Goal: Information Seeking & Learning: Check status

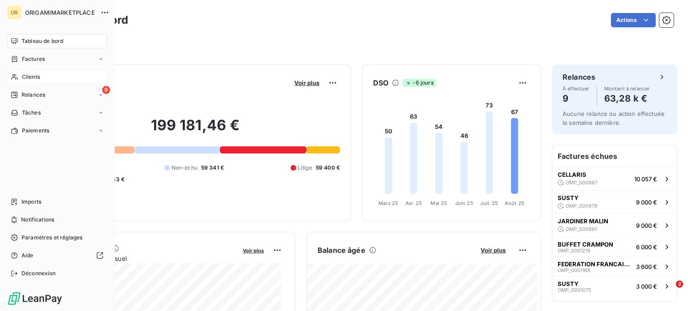
click at [48, 77] on div "Clients" at bounding box center [57, 77] width 100 height 14
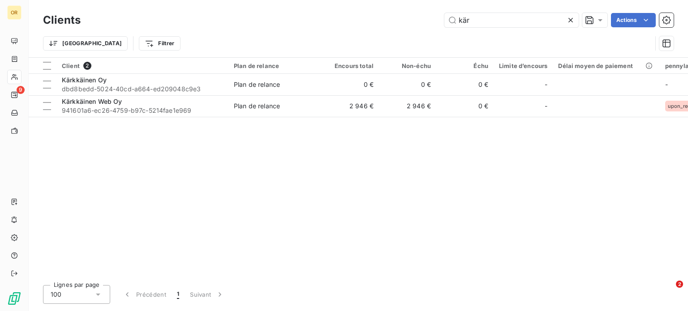
drag, startPoint x: 473, startPoint y: 19, endPoint x: 417, endPoint y: 22, distance: 56.5
click at [417, 22] on div "kär Actions" at bounding box center [382, 20] width 583 height 14
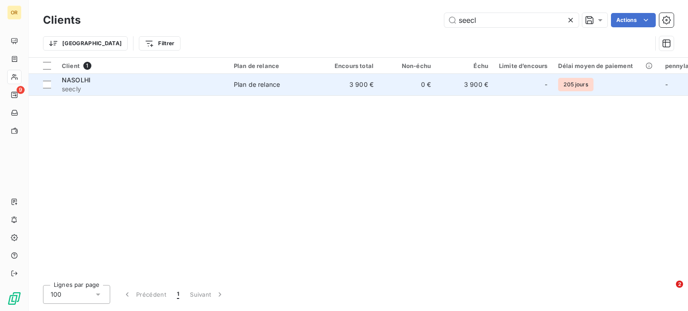
type input "seecl"
click at [209, 89] on span "seecly" at bounding box center [142, 89] width 161 height 9
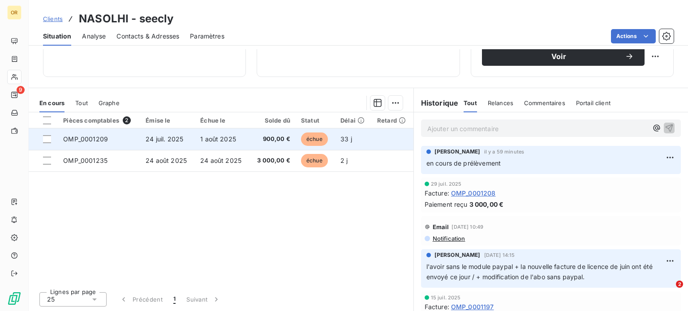
click at [225, 135] on span "1 août 2025" at bounding box center [218, 139] width 36 height 8
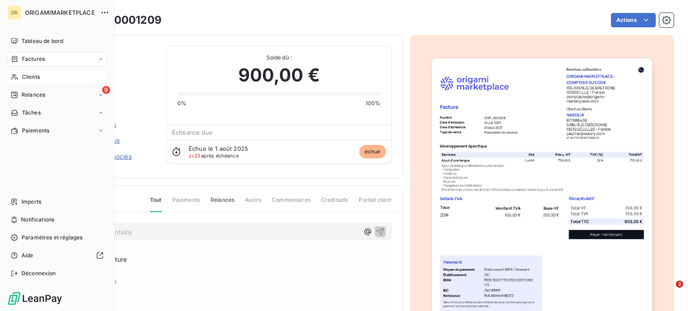
click at [56, 75] on div "Clients" at bounding box center [57, 77] width 100 height 14
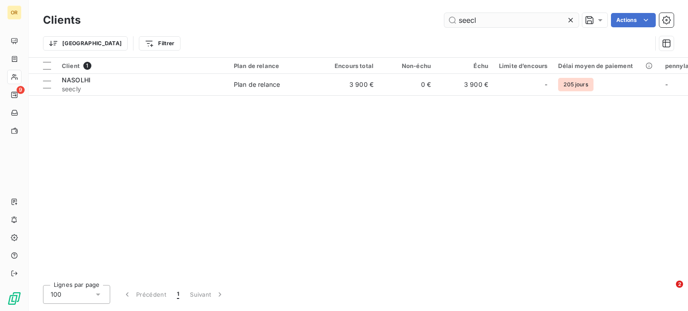
drag, startPoint x: 498, startPoint y: 23, endPoint x: 463, endPoint y: 22, distance: 35.0
click at [463, 22] on input "seecl" at bounding box center [512, 20] width 134 height 14
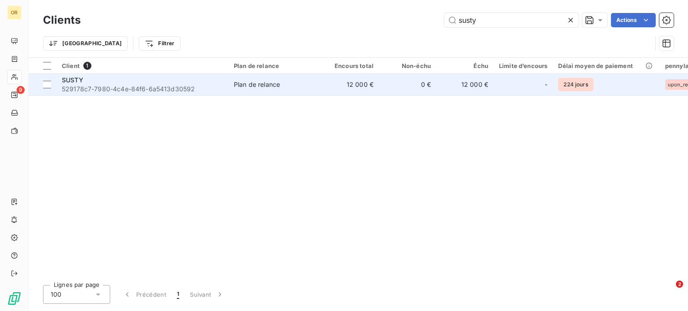
type input "susty"
click at [197, 93] on td "SUSTY 529178c7-7980-4c4e-84f6-6a5413d30592" at bounding box center [142, 85] width 172 height 22
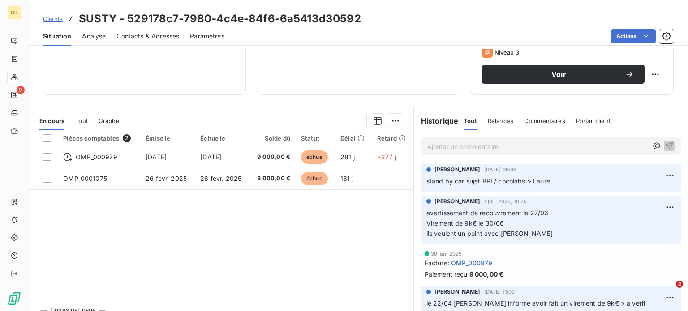
scroll to position [158, 0]
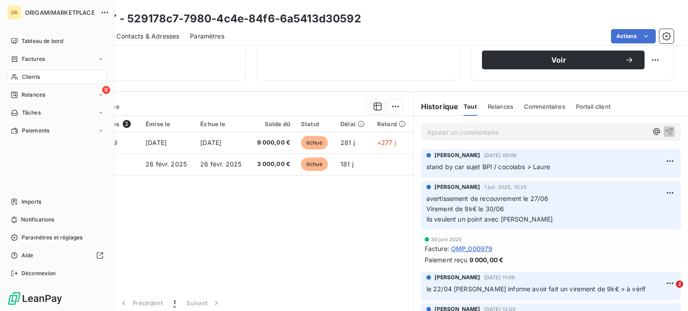
click at [23, 77] on span "Clients" at bounding box center [31, 77] width 18 height 8
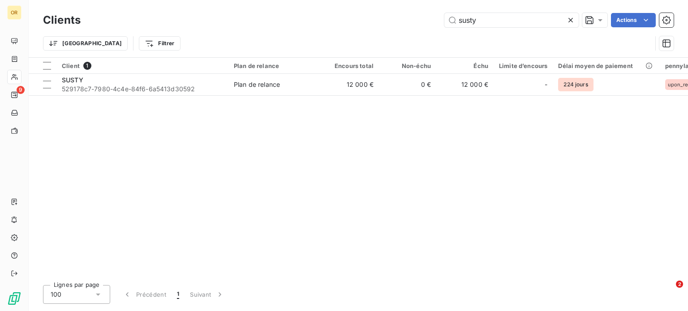
drag, startPoint x: 484, startPoint y: 17, endPoint x: 394, endPoint y: 25, distance: 89.5
click at [394, 25] on div "susty Actions" at bounding box center [382, 20] width 583 height 14
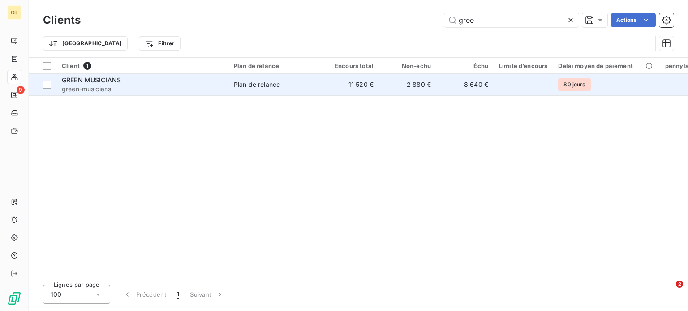
type input "gree"
click at [147, 91] on span "green-musicians" at bounding box center [142, 89] width 161 height 9
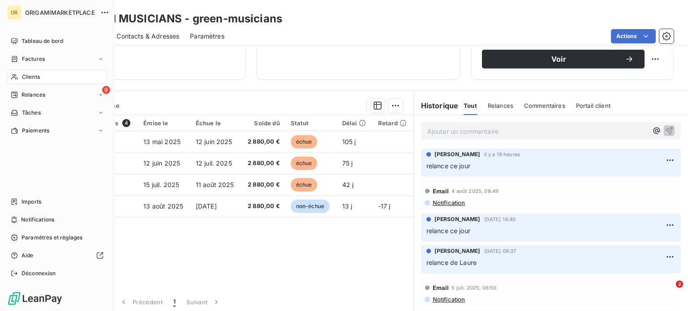
click at [57, 75] on div "Clients" at bounding box center [57, 77] width 100 height 14
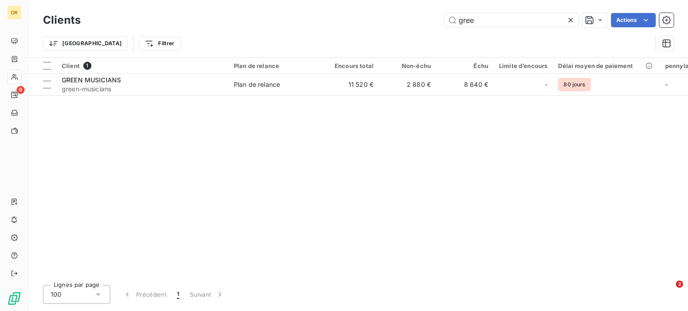
drag, startPoint x: 485, startPoint y: 20, endPoint x: 431, endPoint y: 21, distance: 54.7
click at [431, 21] on div "gree Actions" at bounding box center [382, 20] width 583 height 14
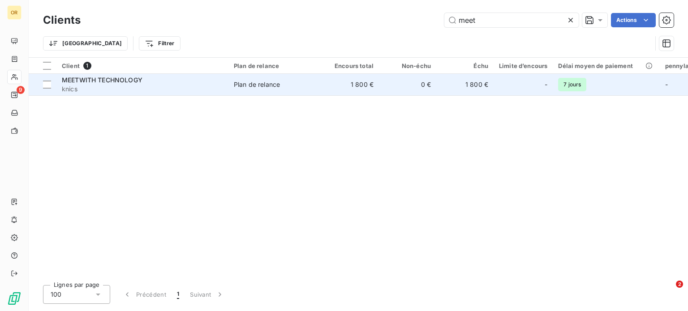
type input "meet"
click at [147, 90] on span "knics" at bounding box center [142, 89] width 161 height 9
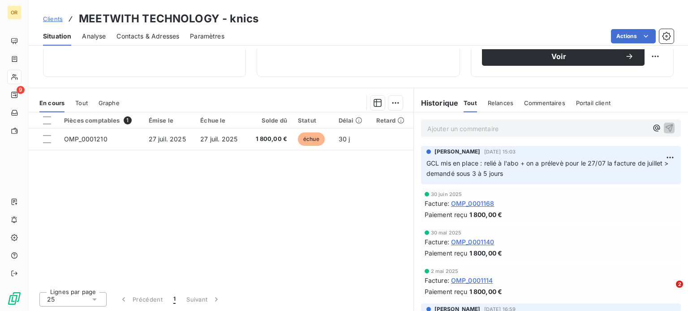
scroll to position [130, 0]
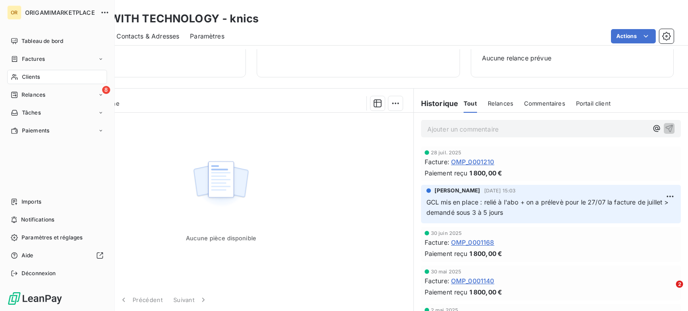
click at [16, 73] on icon at bounding box center [15, 76] width 8 height 7
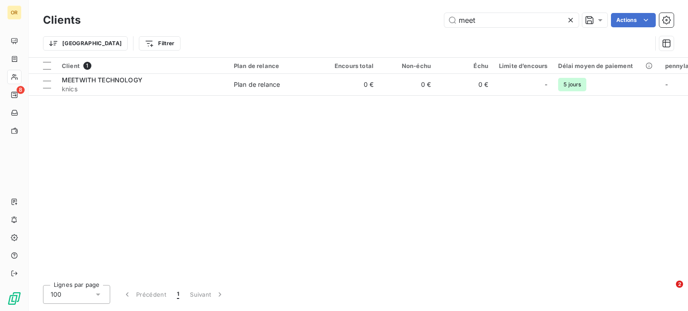
drag, startPoint x: 490, startPoint y: 17, endPoint x: 397, endPoint y: 32, distance: 93.9
click at [397, 32] on div "Clients meet Actions Trier Filtrer" at bounding box center [358, 34] width 631 height 47
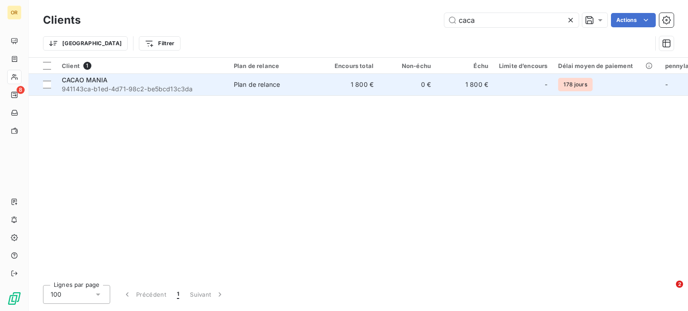
type input "caca"
click at [136, 80] on div "CACAO MANIA" at bounding box center [142, 80] width 161 height 9
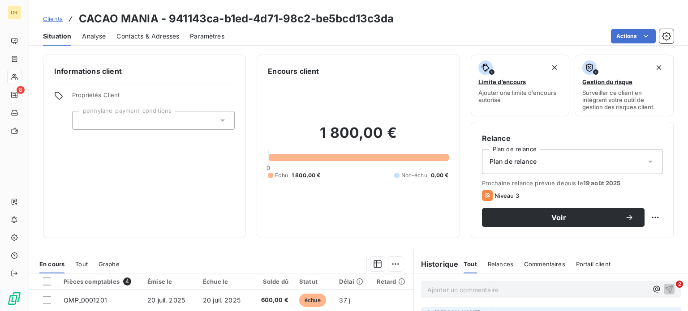
scroll to position [161, 0]
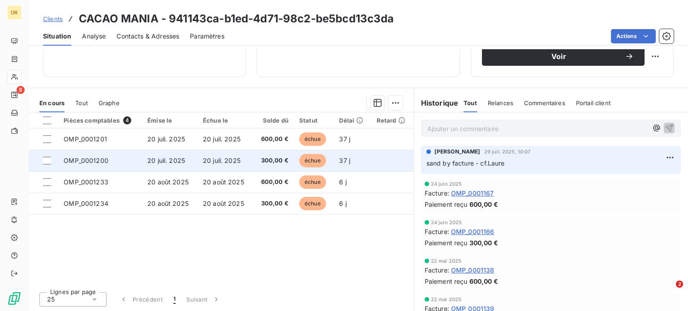
click at [236, 159] on span "20 juil. 2025" at bounding box center [222, 161] width 38 height 8
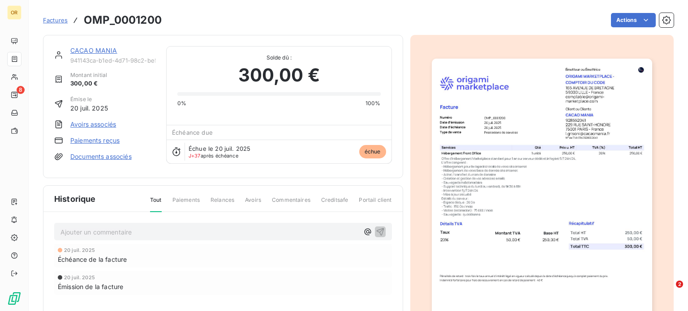
click at [93, 52] on link "CACAO MANIA" at bounding box center [93, 51] width 47 height 8
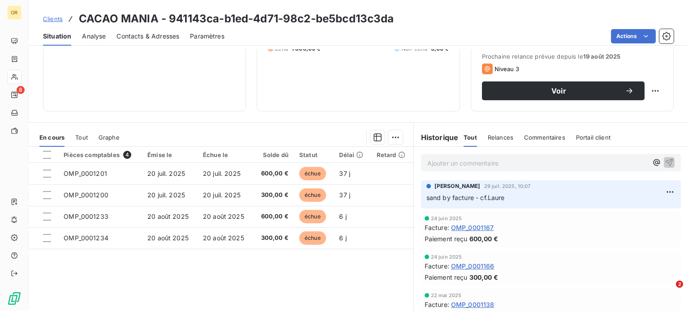
scroll to position [153, 0]
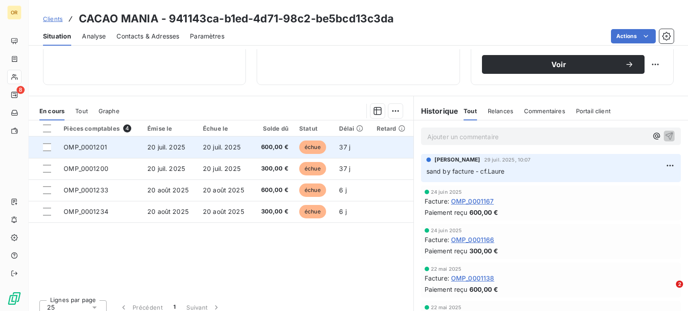
click at [229, 147] on span "20 juil. 2025" at bounding box center [222, 147] width 38 height 8
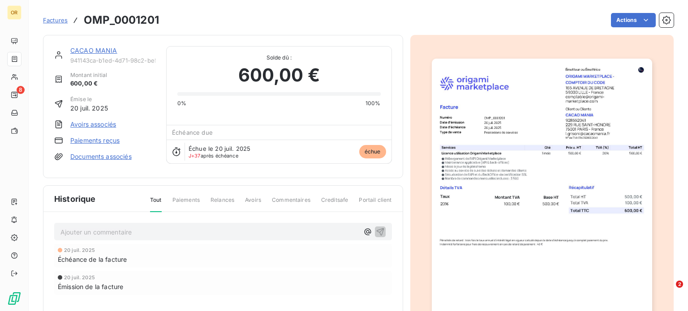
click at [229, 147] on span "Échue le 20 juil. 2025" at bounding box center [220, 148] width 62 height 7
click at [89, 53] on link "CACAO MANIA" at bounding box center [93, 51] width 47 height 8
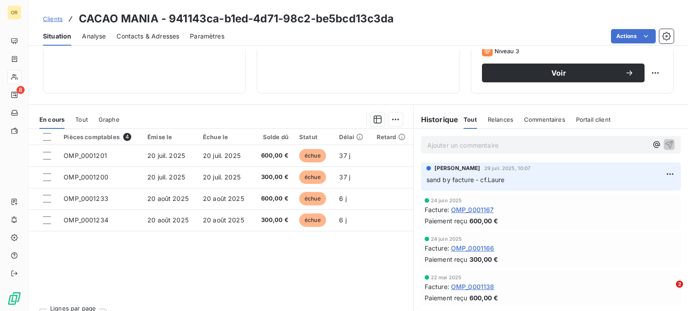
scroll to position [145, 0]
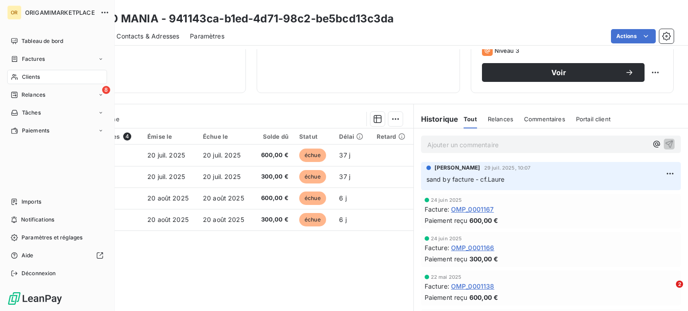
click at [66, 80] on div "Clients" at bounding box center [57, 77] width 100 height 14
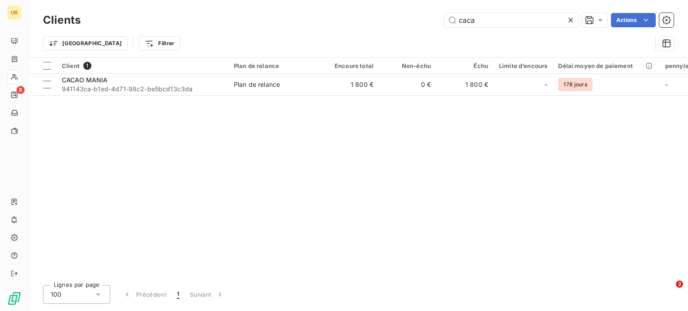
drag, startPoint x: 502, startPoint y: 13, endPoint x: 403, endPoint y: 27, distance: 99.5
click at [403, 27] on div "caca Actions" at bounding box center [382, 20] width 583 height 14
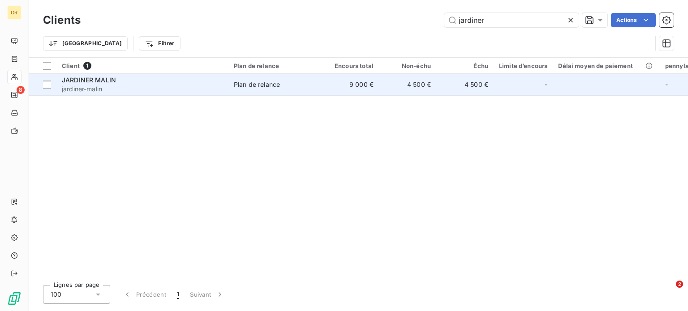
type input "jardiner"
click at [190, 82] on div "JARDINER MALIN" at bounding box center [142, 80] width 161 height 9
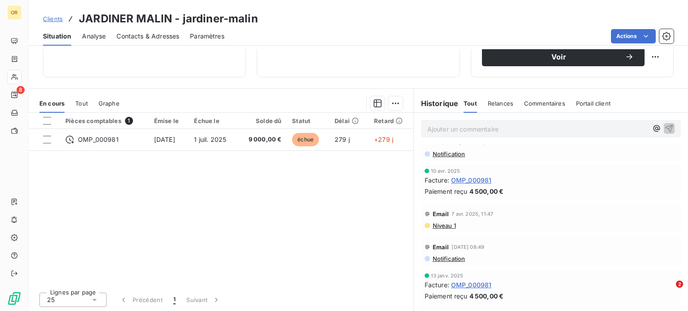
scroll to position [48, 0]
click at [480, 181] on span "OMP_000981" at bounding box center [471, 178] width 41 height 9
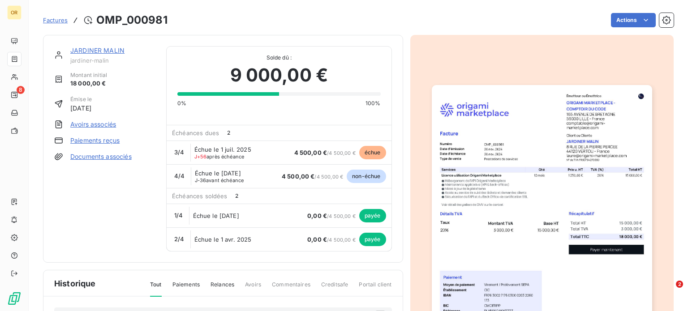
click at [104, 50] on link "JARDINER MALIN" at bounding box center [97, 51] width 54 height 8
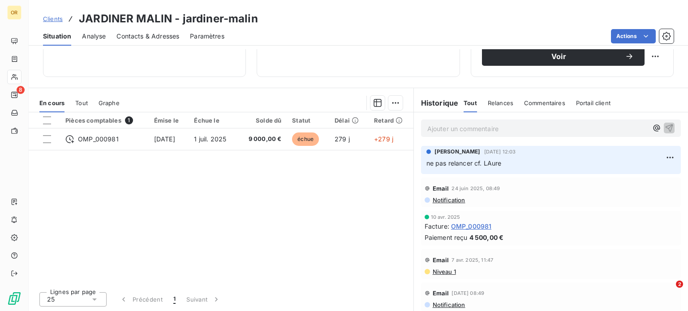
click at [470, 222] on span "OMP_000981" at bounding box center [471, 226] width 41 height 9
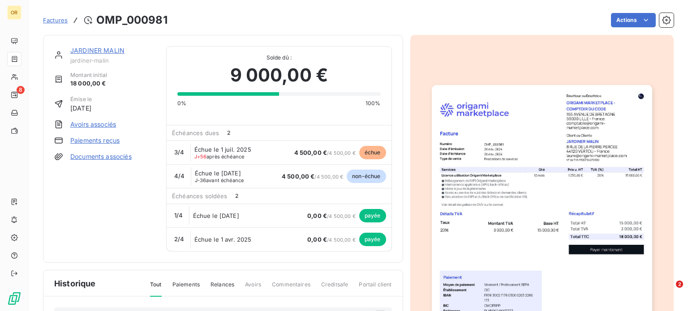
click at [95, 48] on link "JARDINER MALIN" at bounding box center [97, 51] width 54 height 8
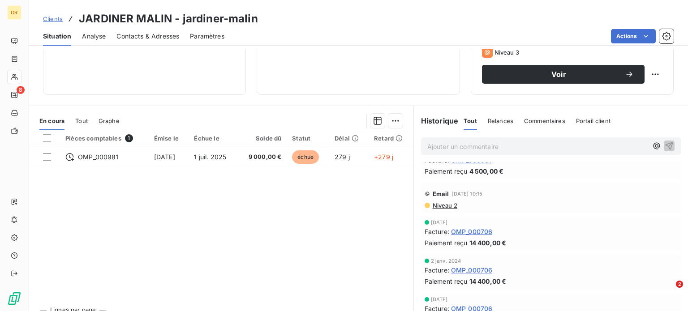
scroll to position [161, 0]
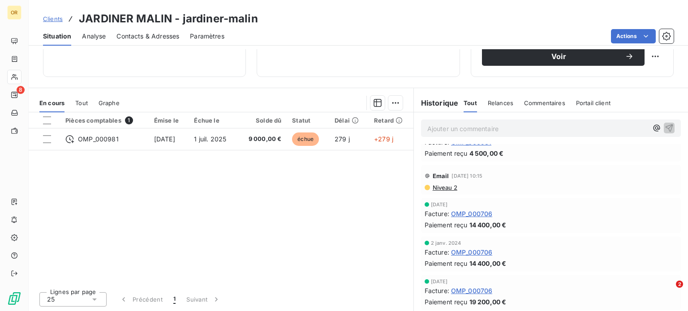
click at [475, 289] on span "OMP_000706" at bounding box center [472, 290] width 42 height 9
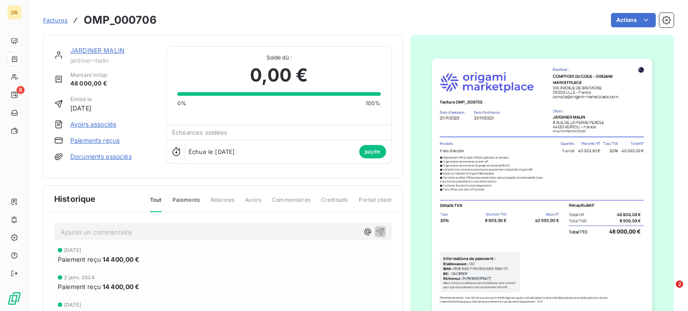
click at [107, 52] on link "JARDINER MALIN" at bounding box center [97, 51] width 54 height 8
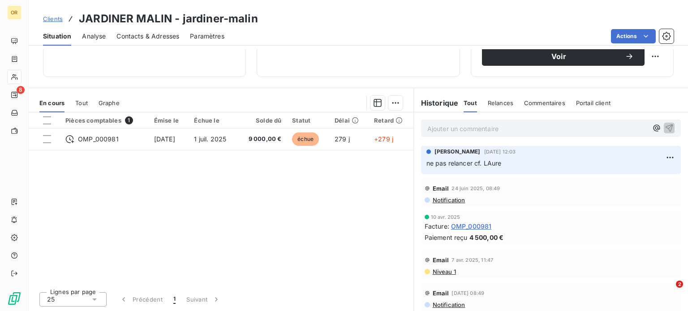
scroll to position [189, 0]
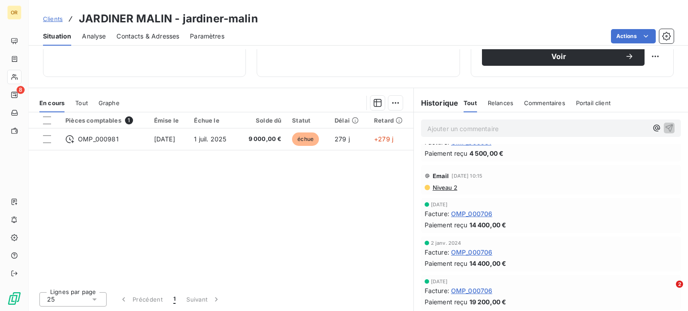
click at [462, 249] on span "OMP_000706" at bounding box center [472, 252] width 42 height 9
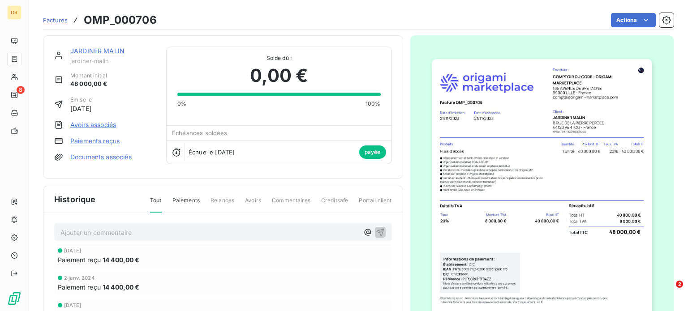
scroll to position [10, 0]
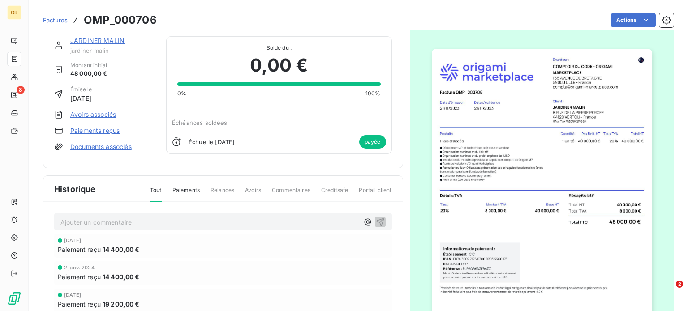
click at [96, 39] on link "JARDINER MALIN" at bounding box center [97, 41] width 54 height 8
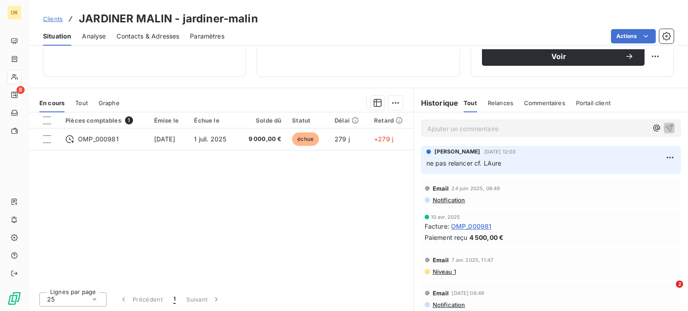
scroll to position [189, 0]
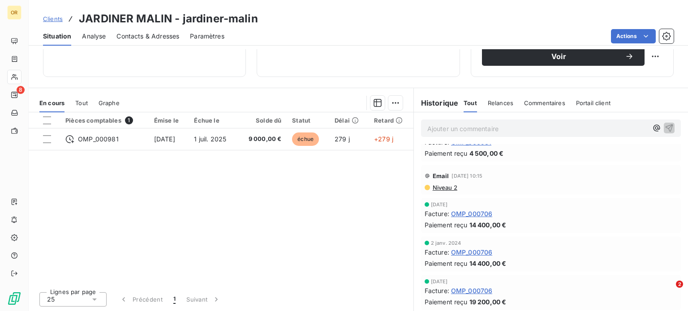
click at [479, 212] on span "OMP_000706" at bounding box center [472, 213] width 42 height 9
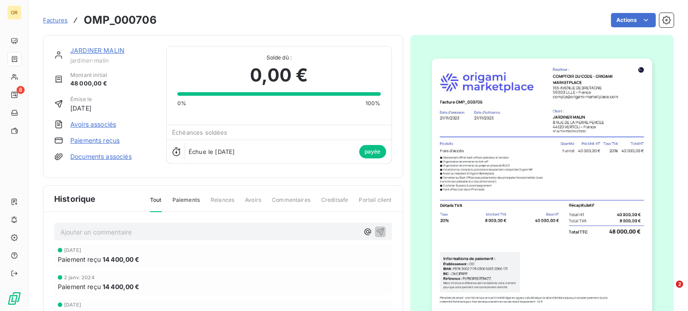
click at [106, 48] on link "JARDINER MALIN" at bounding box center [97, 51] width 54 height 8
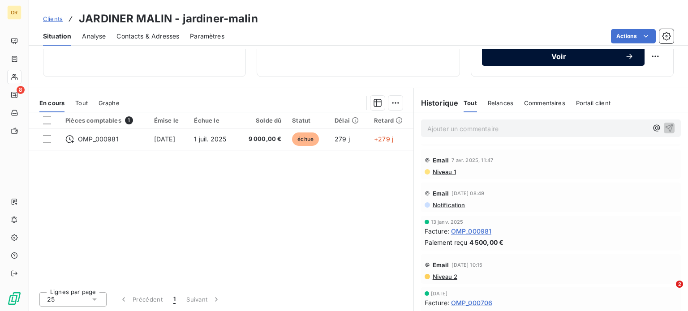
scroll to position [98, 0]
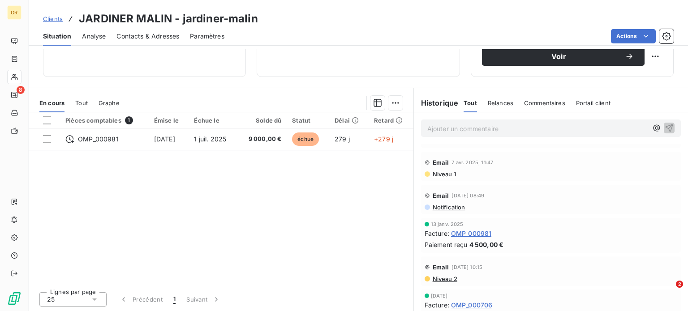
click at [471, 233] on span "OMP_000981" at bounding box center [471, 233] width 41 height 9
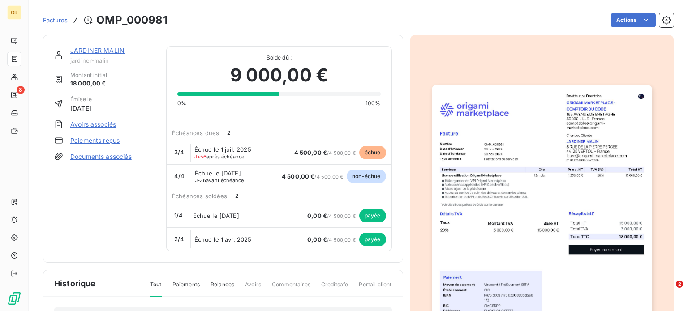
click at [65, 19] on span "Factures" at bounding box center [55, 20] width 25 height 7
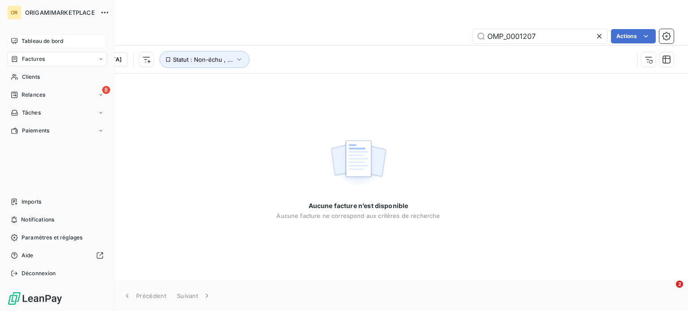
click at [27, 44] on span "Tableau de bord" at bounding box center [43, 41] width 42 height 8
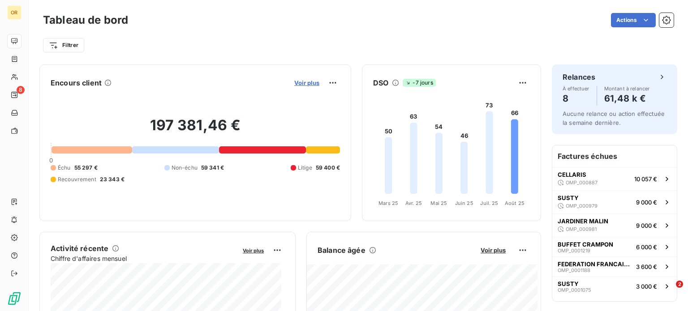
click at [294, 84] on span "Voir plus" at bounding box center [306, 82] width 25 height 7
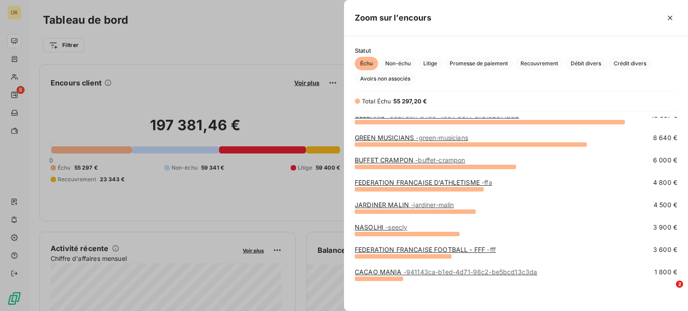
scroll to position [29, 0]
click at [200, 62] on div at bounding box center [344, 155] width 688 height 311
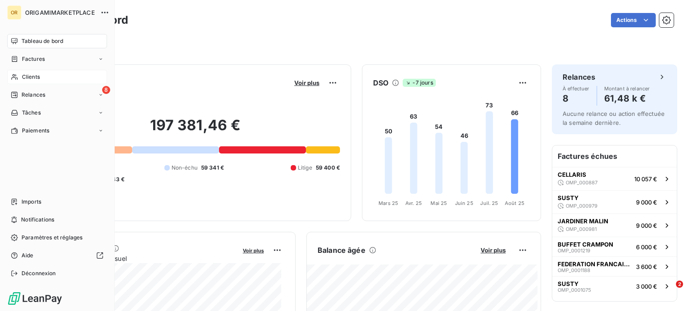
click at [75, 77] on div "Clients" at bounding box center [57, 77] width 100 height 14
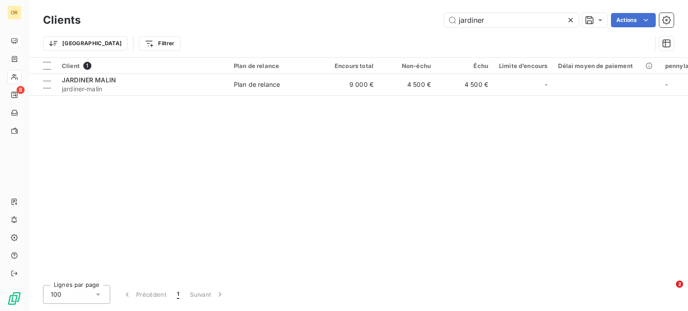
drag, startPoint x: 505, startPoint y: 21, endPoint x: 419, endPoint y: 30, distance: 86.0
click at [419, 30] on div "Clients jardiner Actions Trier Filtrer" at bounding box center [358, 34] width 631 height 47
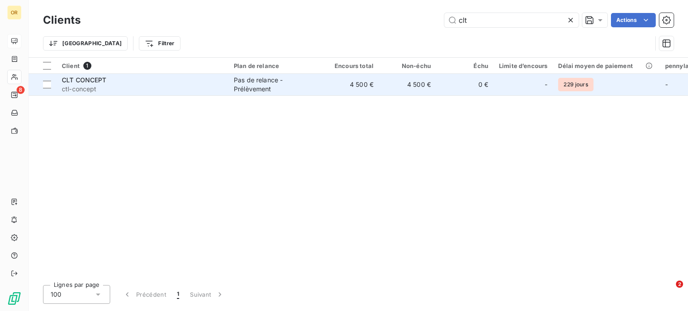
type input "clt"
click at [139, 83] on div "CLT CONCEPT" at bounding box center [142, 80] width 161 height 9
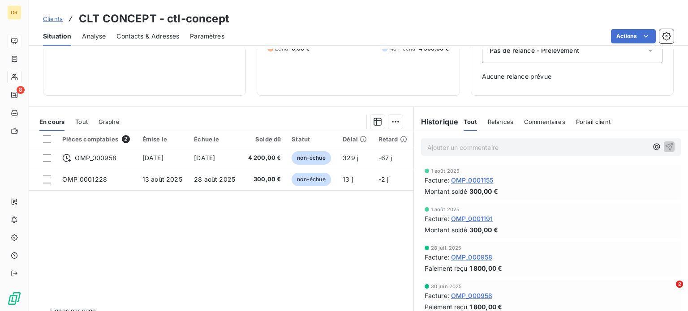
scroll to position [130, 0]
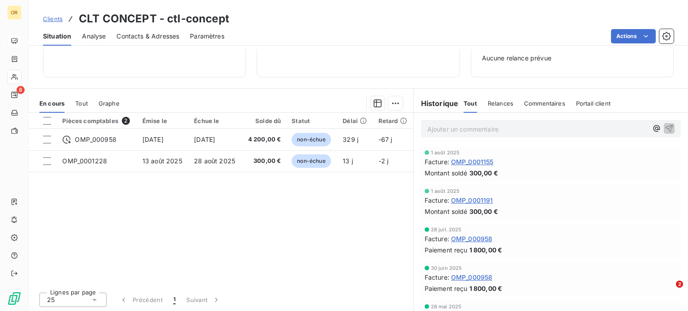
click at [75, 100] on span "Tout" at bounding box center [81, 103] width 13 height 7
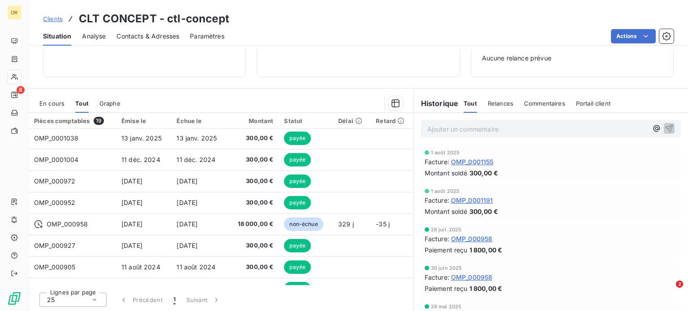
scroll to position [0, 0]
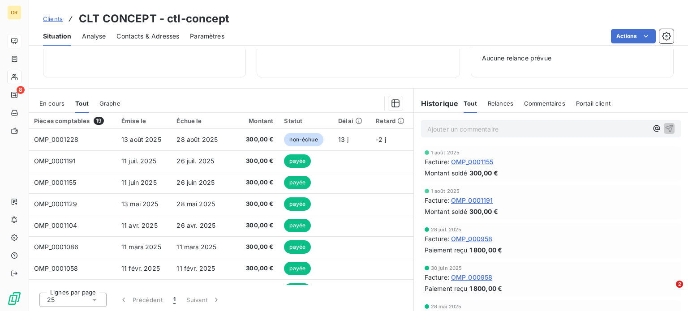
click at [59, 103] on span "En cours" at bounding box center [51, 103] width 25 height 7
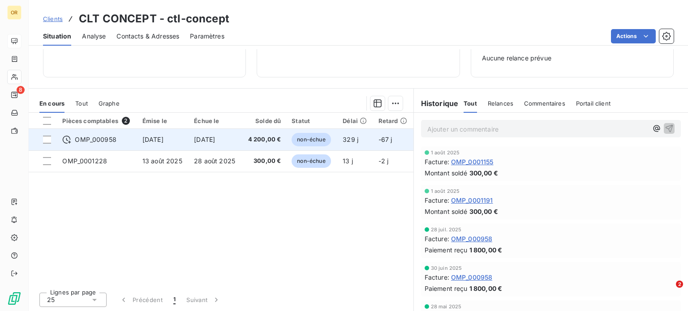
click at [256, 144] on td "4 200,00 €" at bounding box center [264, 140] width 45 height 22
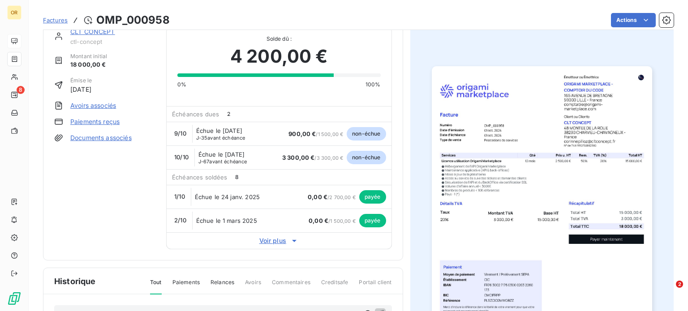
scroll to position [18, 0]
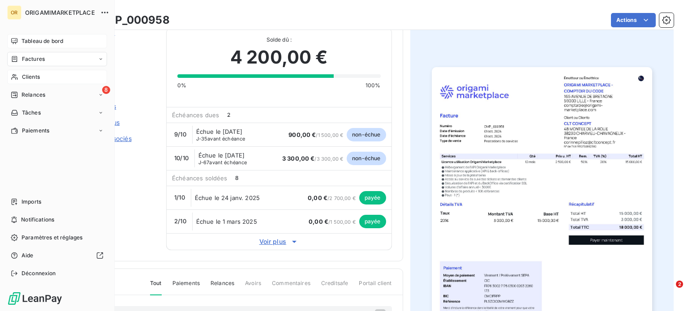
click at [23, 73] on span "Clients" at bounding box center [31, 77] width 18 height 8
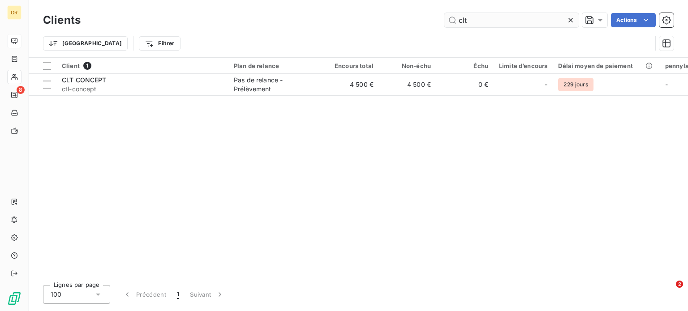
drag, startPoint x: 476, startPoint y: 17, endPoint x: 462, endPoint y: 15, distance: 14.0
click at [462, 15] on input "clt" at bounding box center [512, 20] width 134 height 14
type input "c"
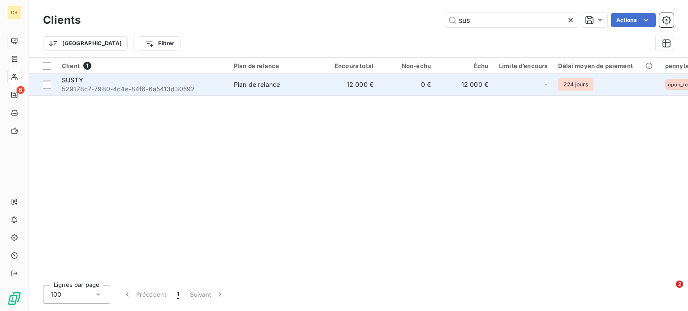
type input "sus"
click at [216, 87] on span "529178c7-7980-4c4e-84f6-6a5413d30592" at bounding box center [142, 89] width 161 height 9
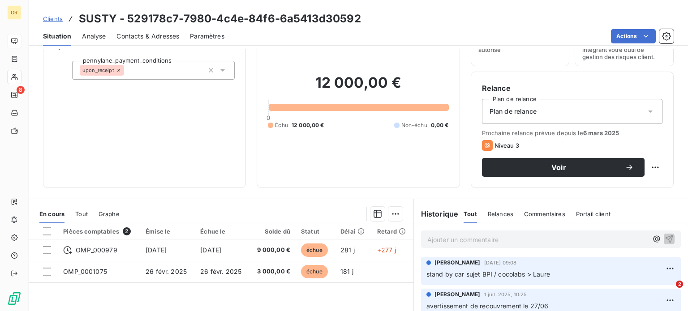
scroll to position [134, 0]
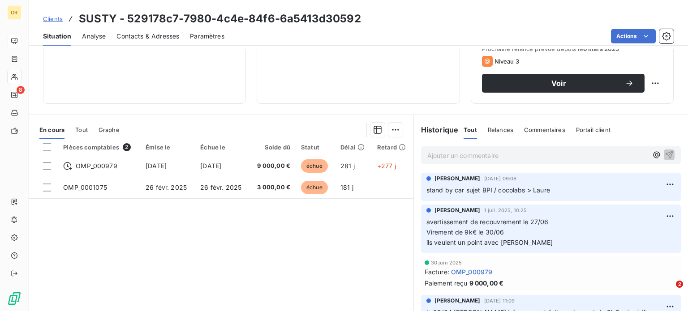
click at [502, 156] on p "Ajouter un commentaire ﻿" at bounding box center [538, 155] width 220 height 11
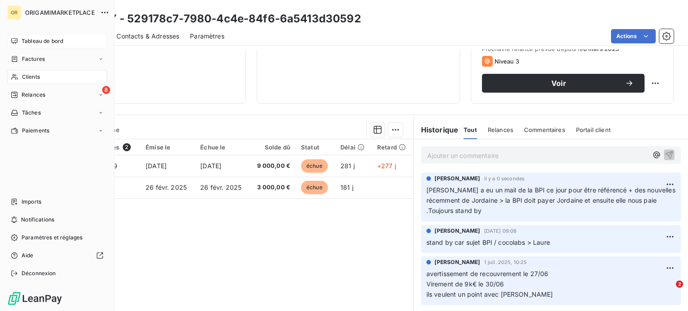
click at [51, 75] on div "Clients" at bounding box center [57, 77] width 100 height 14
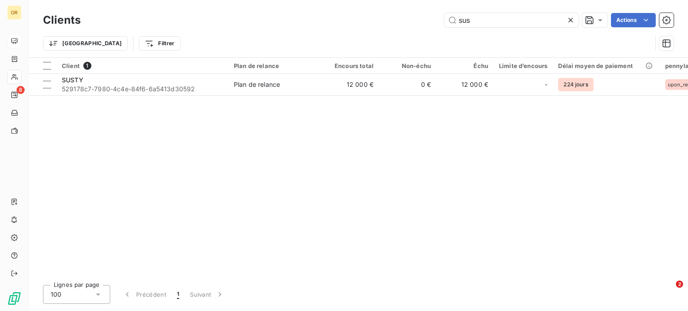
drag, startPoint x: 477, startPoint y: 21, endPoint x: 427, endPoint y: 19, distance: 50.2
click at [427, 19] on div "sus Actions" at bounding box center [382, 20] width 583 height 14
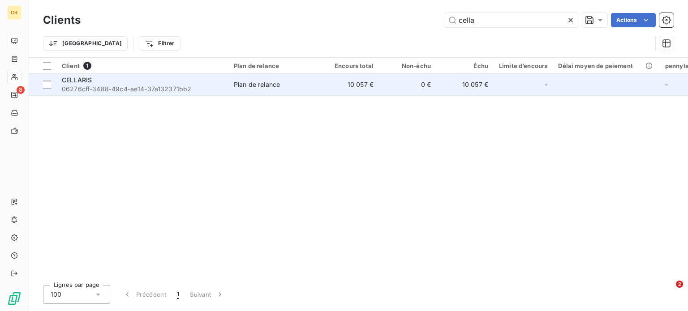
type input "cella"
click at [192, 90] on span "06276cff-3488-49c4-ae14-37a132371bb2" at bounding box center [142, 89] width 161 height 9
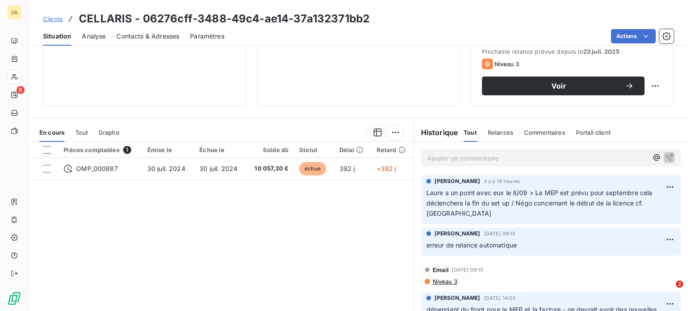
scroll to position [117, 0]
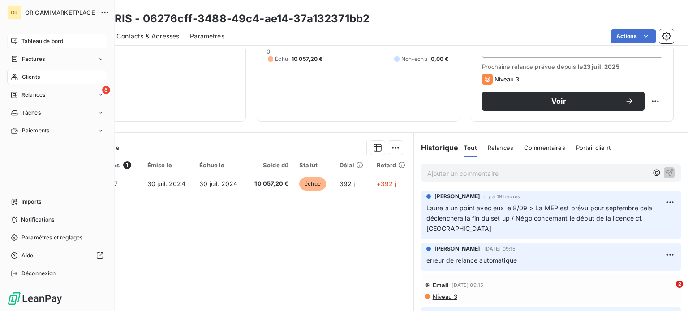
click at [11, 76] on icon at bounding box center [15, 76] width 8 height 7
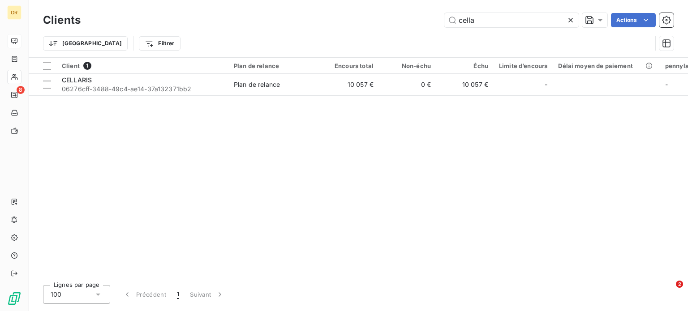
drag, startPoint x: 482, startPoint y: 22, endPoint x: 407, endPoint y: 22, distance: 74.8
click at [407, 22] on div "cella Actions" at bounding box center [382, 20] width 583 height 14
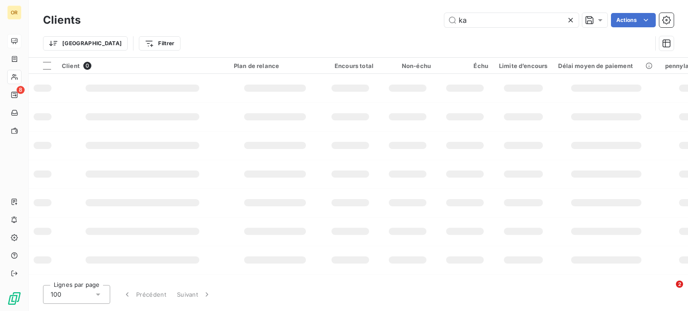
type input "k"
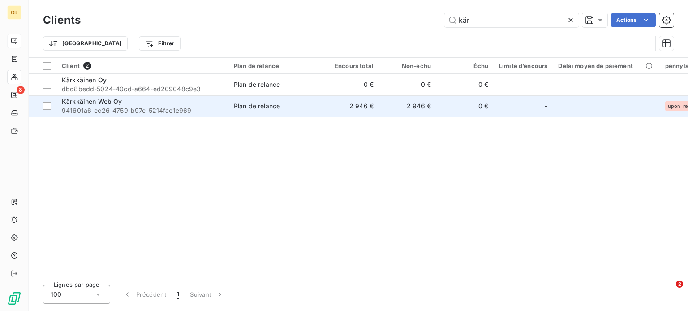
type input "kär"
click at [196, 114] on span "941601a6-ec26-4759-b97c-5214fae1e969" at bounding box center [142, 110] width 161 height 9
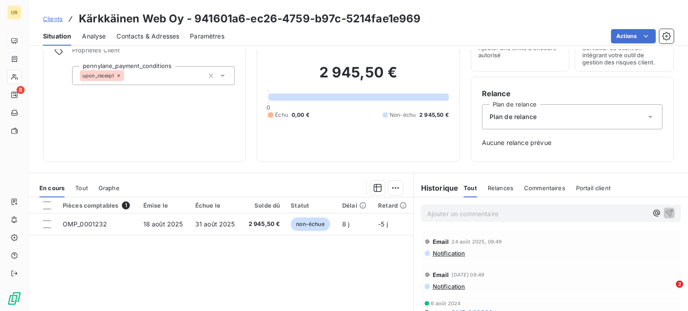
scroll to position [130, 0]
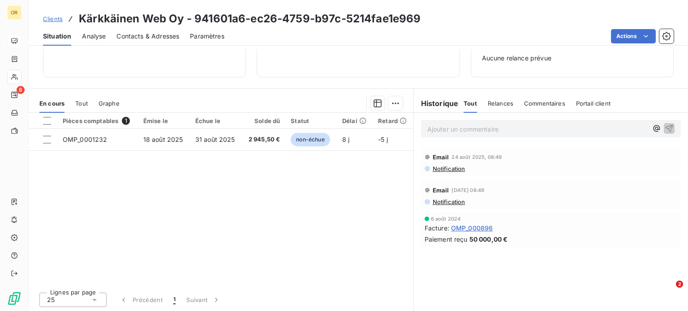
click at [446, 126] on p "Ajouter un commentaire ﻿" at bounding box center [538, 129] width 220 height 11
